Goal: Information Seeking & Learning: Learn about a topic

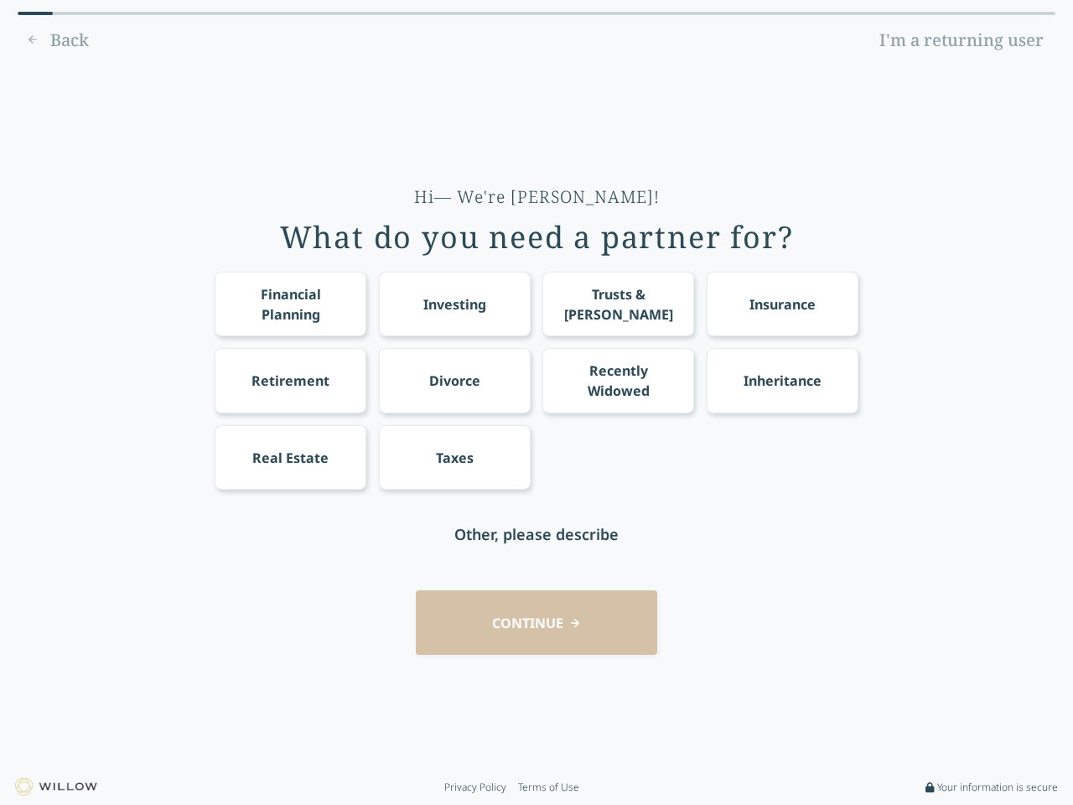
click at [536, 402] on div "Financial Planning Investing Trusts & [PERSON_NAME] Insurance Retirement Divorc…" at bounding box center [537, 381] width 644 height 218
click at [290, 303] on div "Financial Planning" at bounding box center [290, 304] width 121 height 40
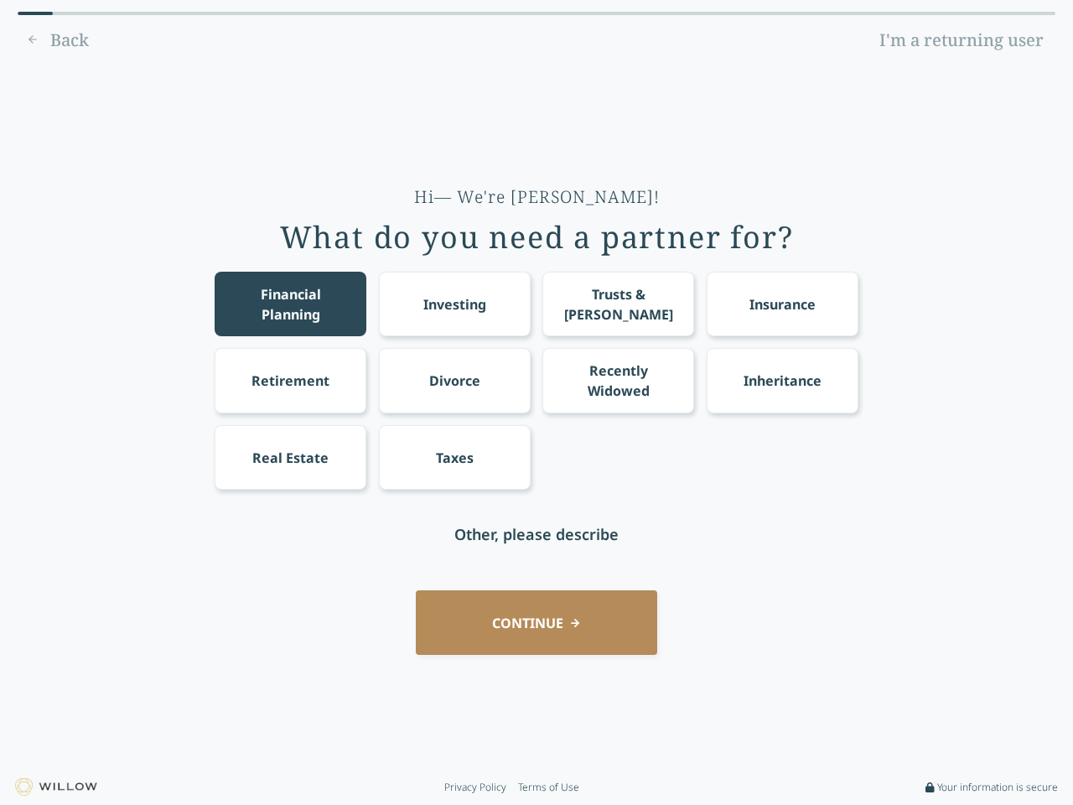
click at [454, 303] on div "Investing" at bounding box center [454, 304] width 63 height 20
click at [618, 303] on div "Trusts & [PERSON_NAME]" at bounding box center [618, 304] width 121 height 40
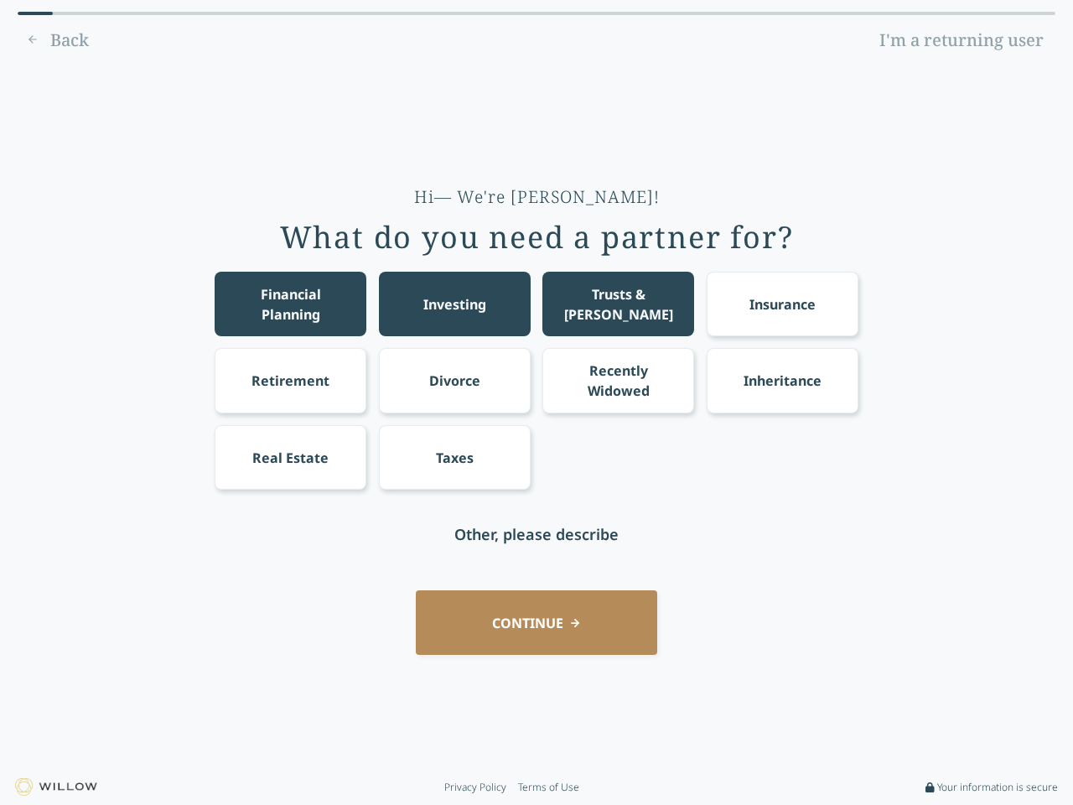
click at [782, 303] on div "Insurance" at bounding box center [782, 304] width 66 height 20
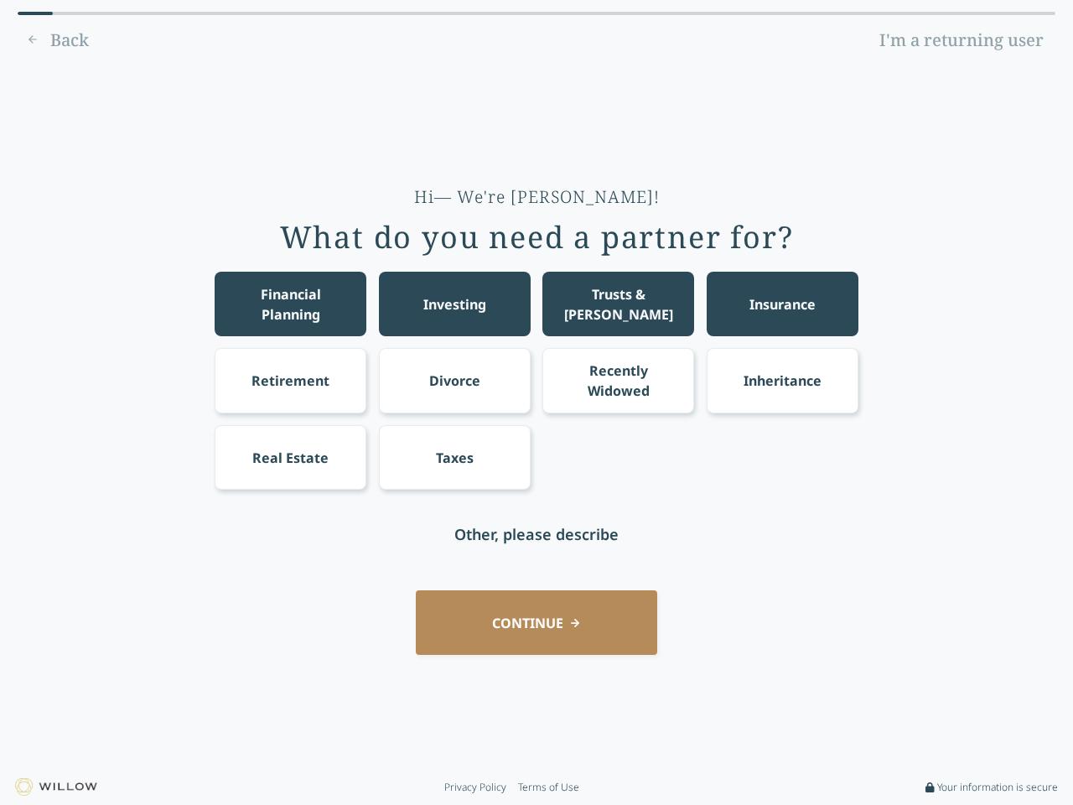
click at [290, 380] on div "Retirement" at bounding box center [290, 380] width 78 height 20
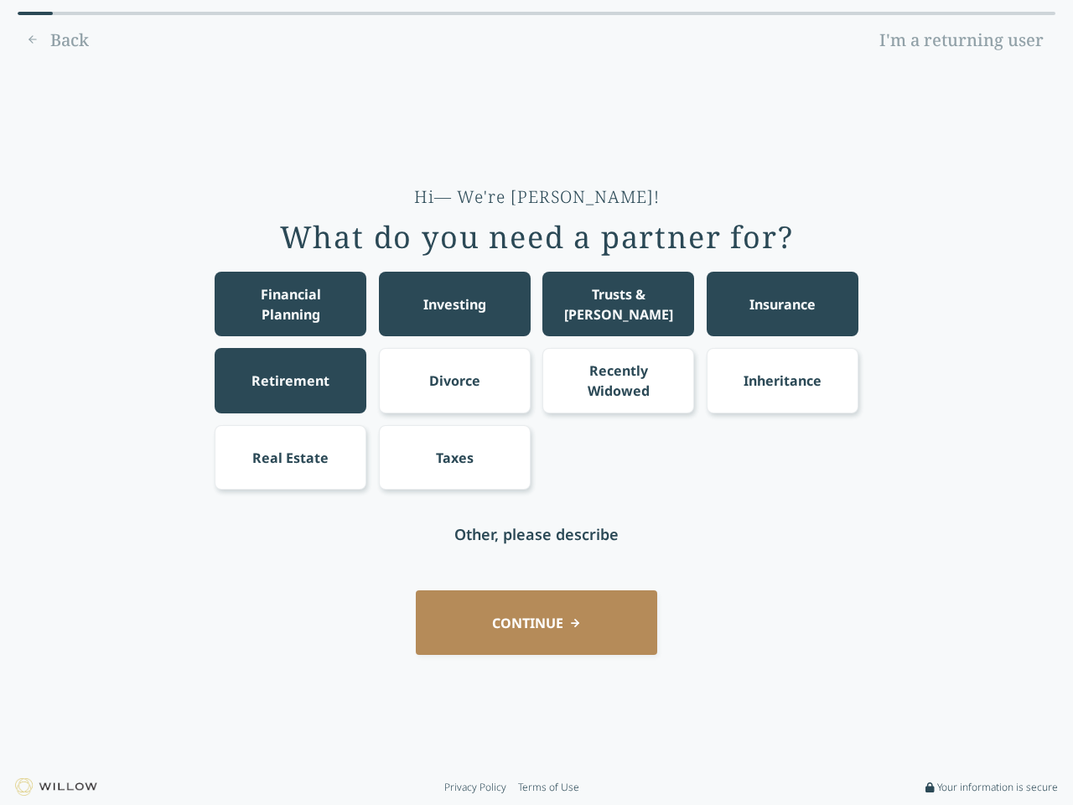
click at [454, 380] on div "Divorce" at bounding box center [454, 380] width 51 height 20
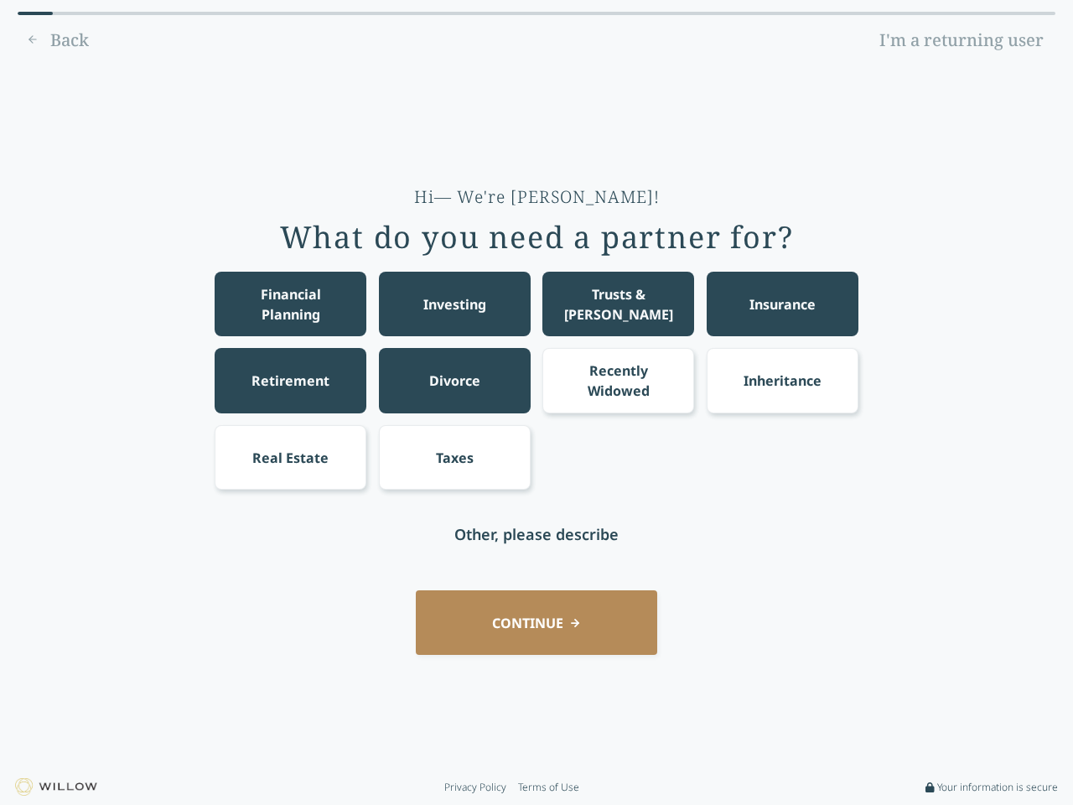
click at [618, 380] on div "Recently Widowed" at bounding box center [618, 380] width 121 height 40
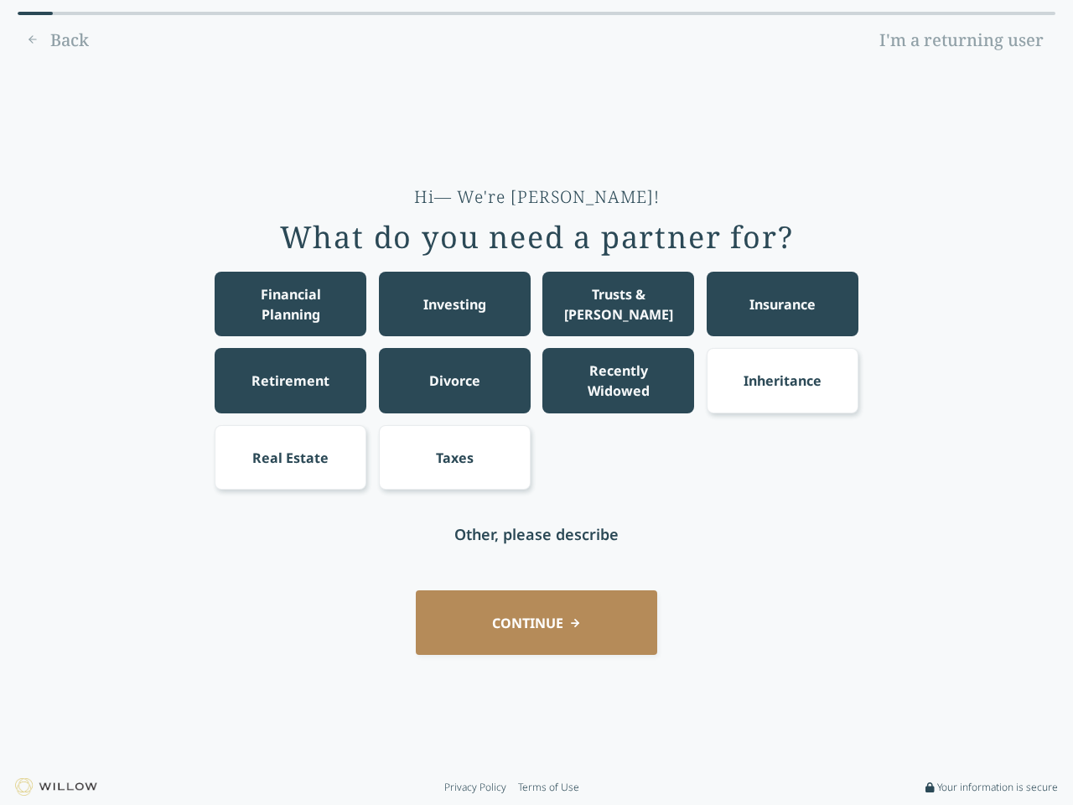
click at [782, 380] on div "Inheritance" at bounding box center [782, 380] width 78 height 20
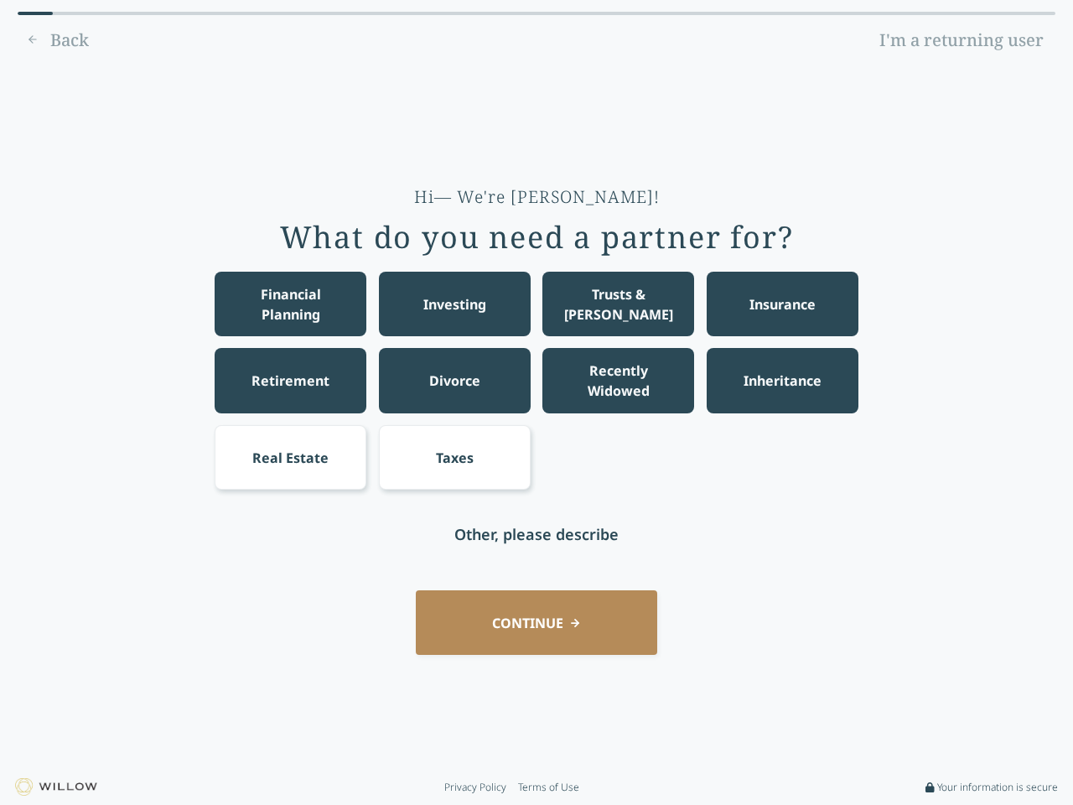
click at [290, 457] on div "Real Estate" at bounding box center [290, 458] width 76 height 20
